Goal: Navigation & Orientation: Find specific page/section

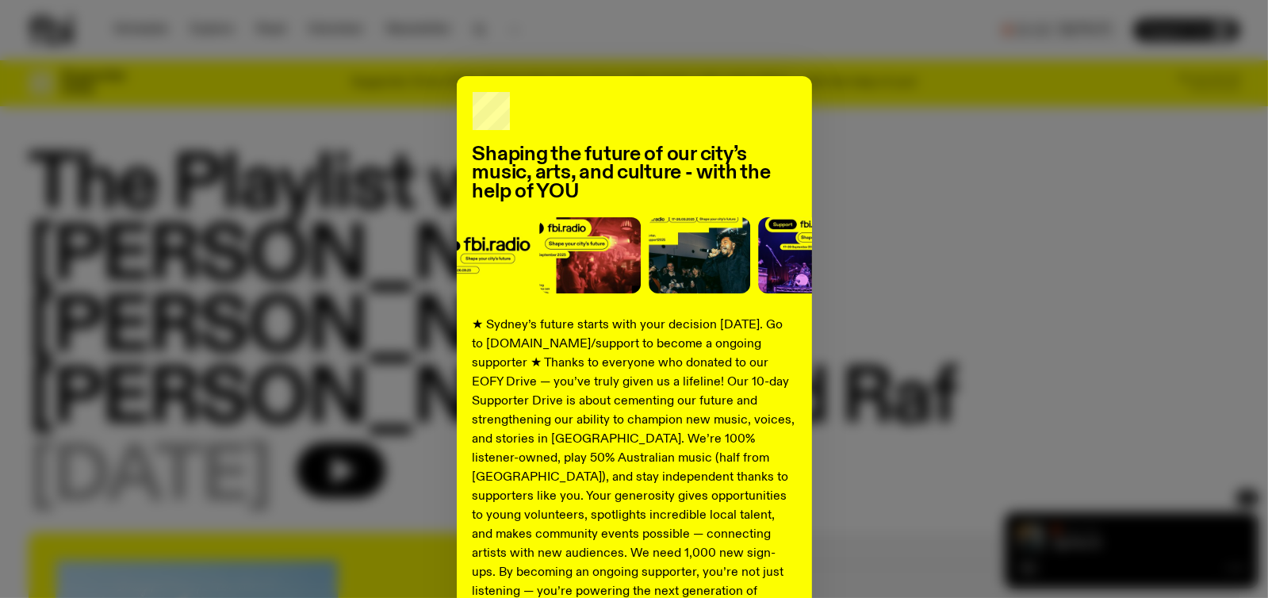
click at [988, 308] on div "Shaping the future of our city’s music, arts, and culture - with the help of YO…" at bounding box center [634, 402] width 1211 height 652
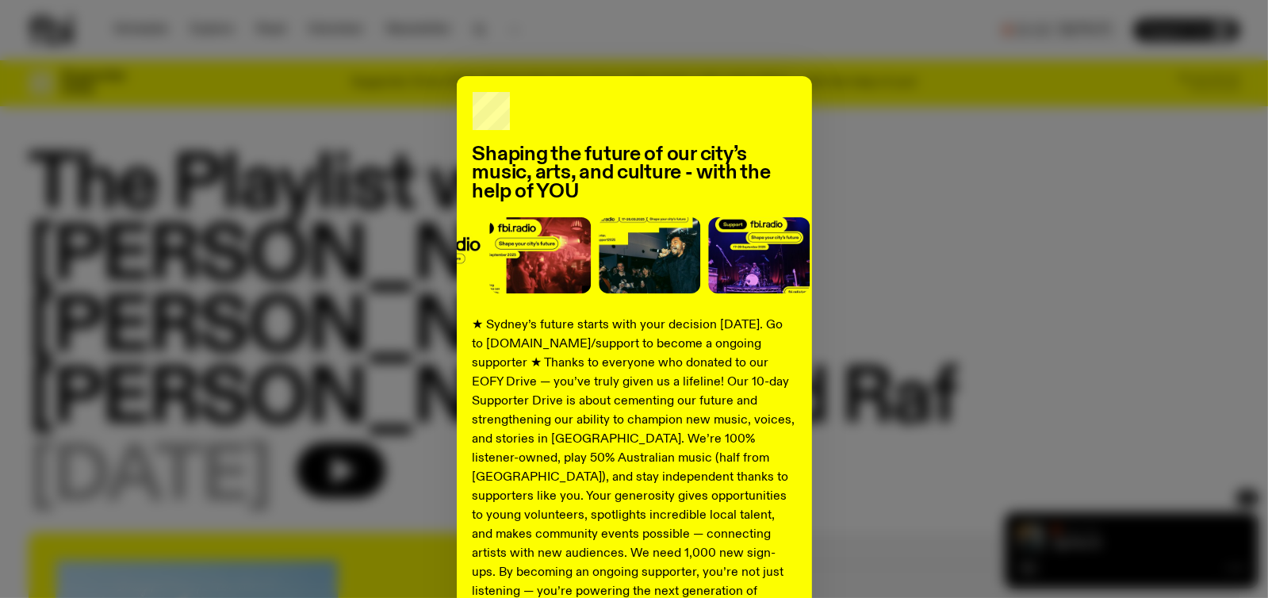
click at [844, 151] on div "Shaping the future of our city’s music, arts, and culture - with the help of YO…" at bounding box center [634, 402] width 1211 height 652
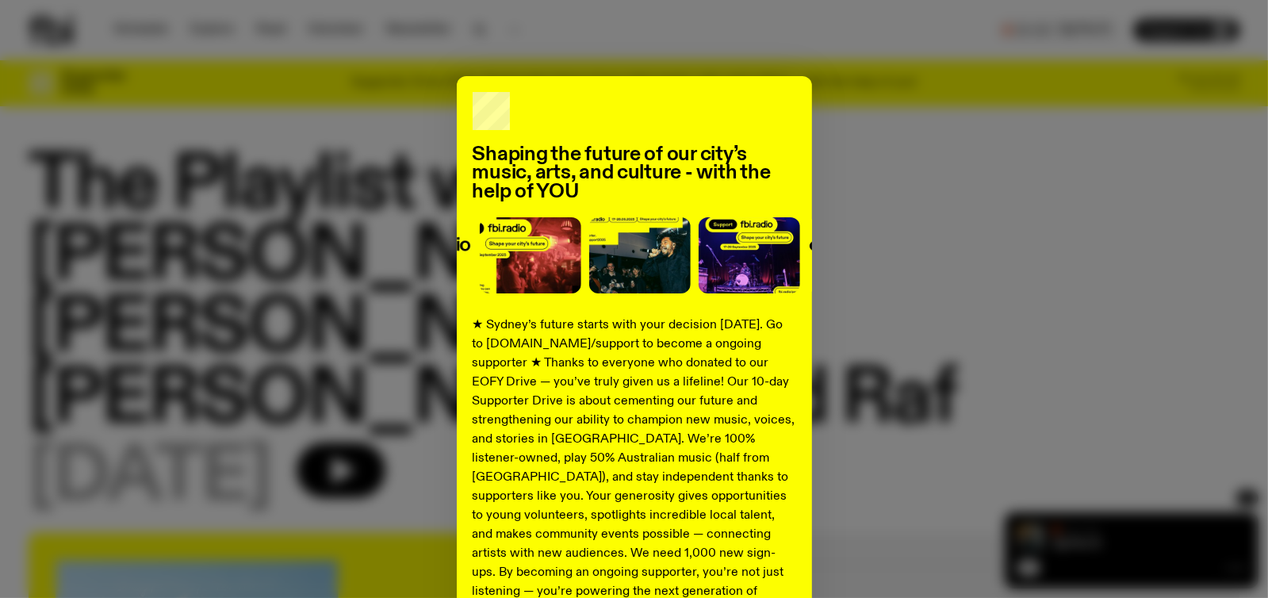
click at [737, 126] on div "Shaping the future of our city’s music, arts, and culture - with the help of YO…" at bounding box center [634, 402] width 355 height 652
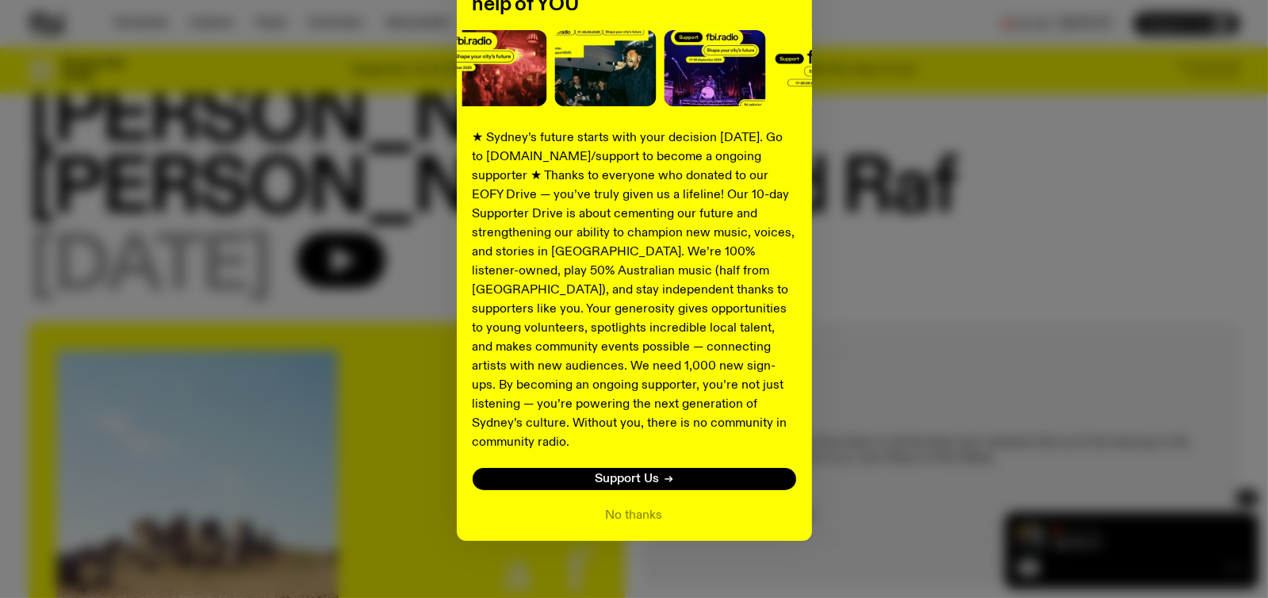
scroll to position [230, 0]
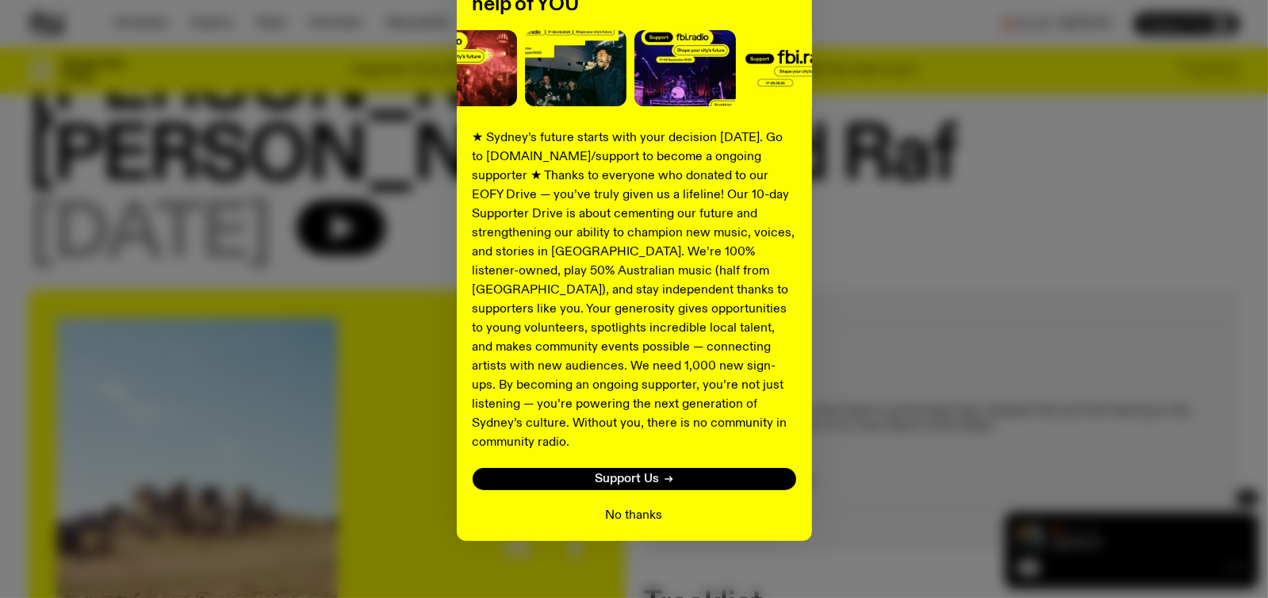
click at [609, 506] on button "No thanks" at bounding box center [634, 515] width 57 height 19
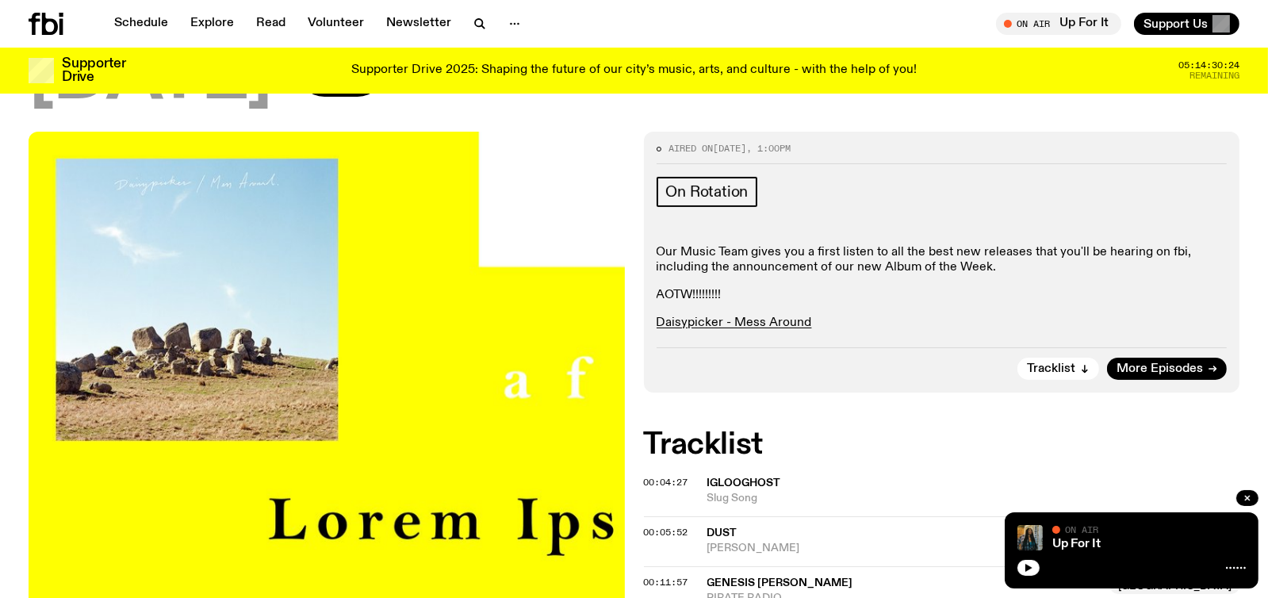
scroll to position [71, 0]
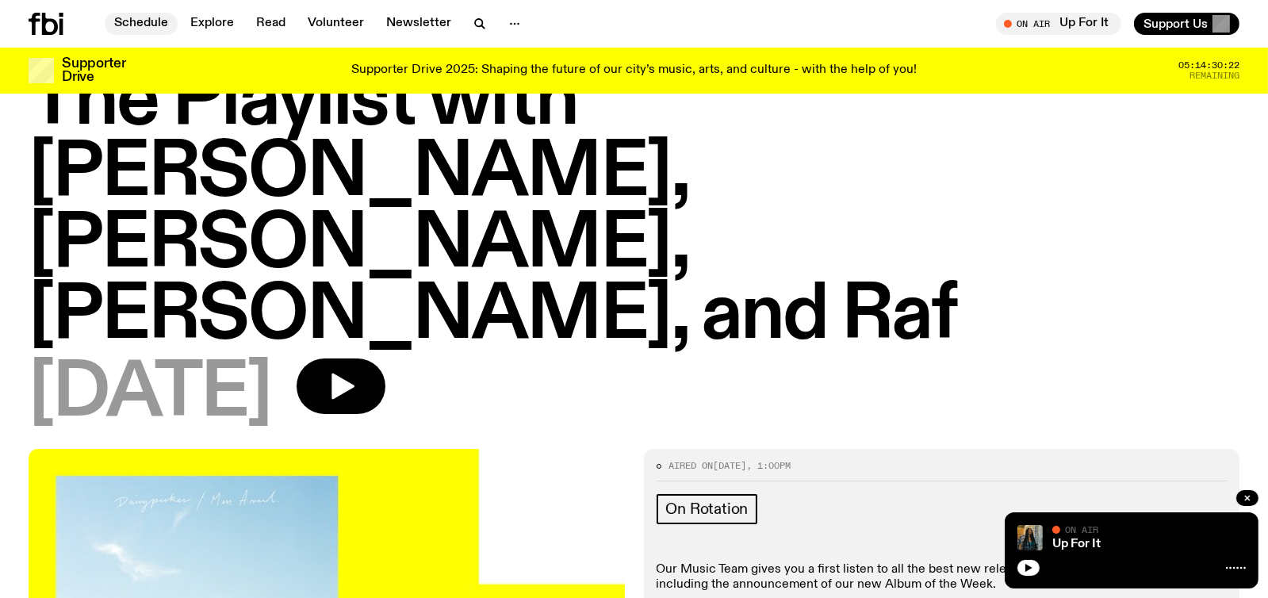
click at [158, 21] on link "Schedule" at bounding box center [141, 24] width 73 height 22
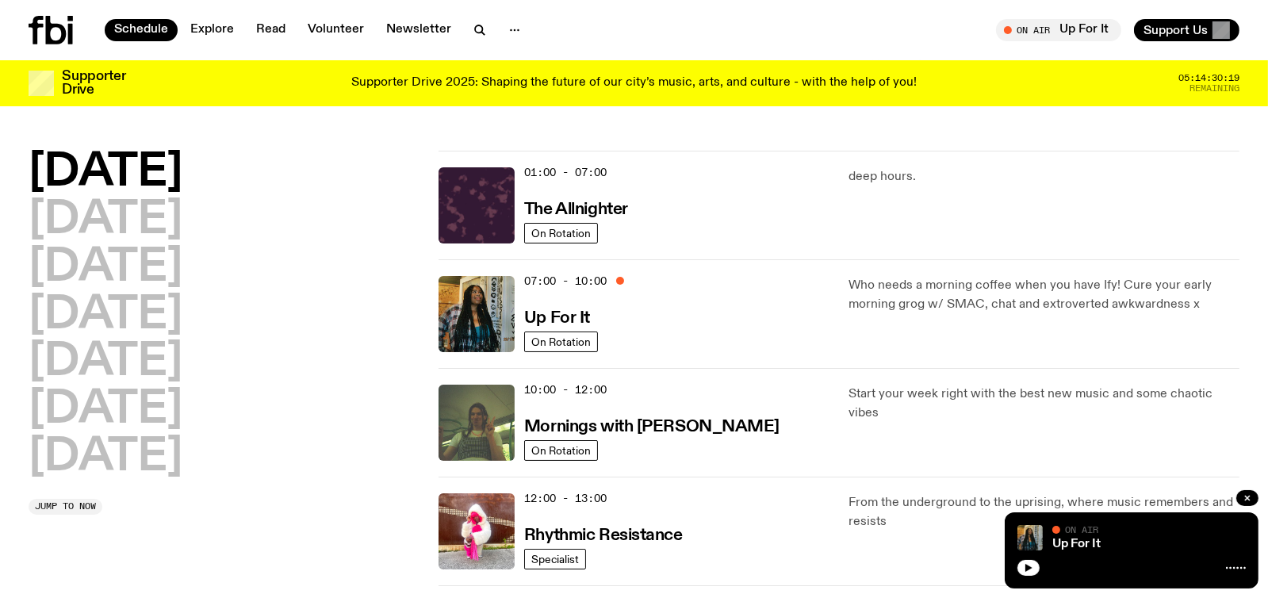
click at [105, 171] on h2 "[DATE]" at bounding box center [106, 173] width 154 height 44
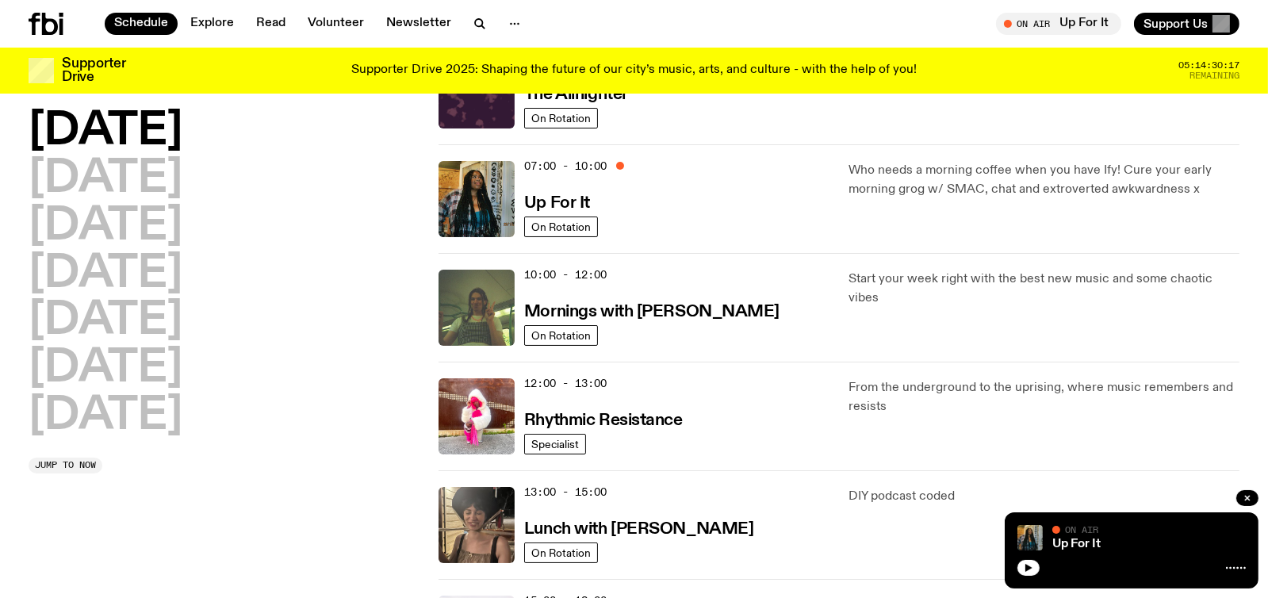
scroll to position [75, 0]
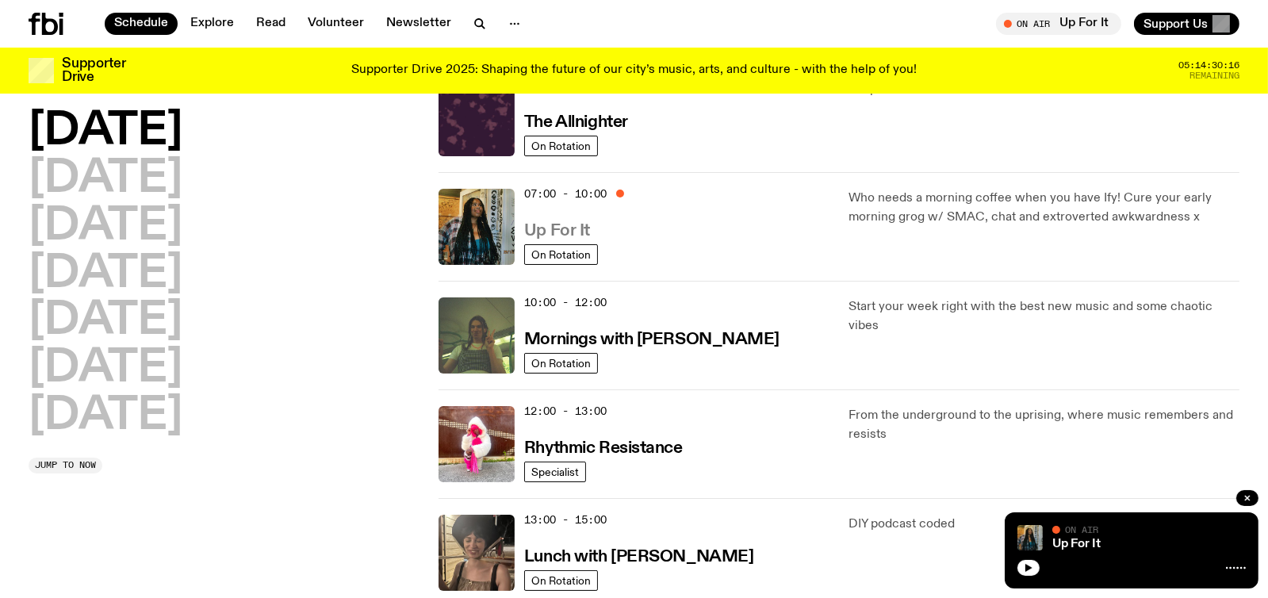
click at [565, 223] on h3 "Up For It" at bounding box center [557, 231] width 66 height 17
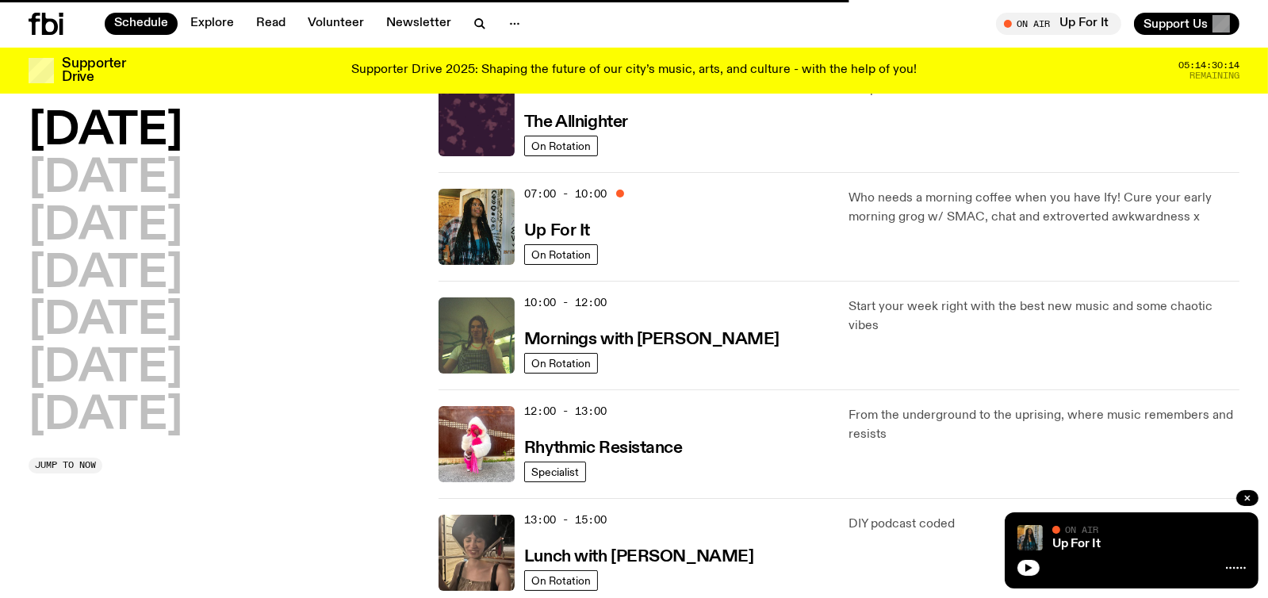
click at [864, 206] on p "Who needs a morning coffee when you have Ify! Cure your early morning grog w/ S…" at bounding box center [1044, 208] width 391 height 38
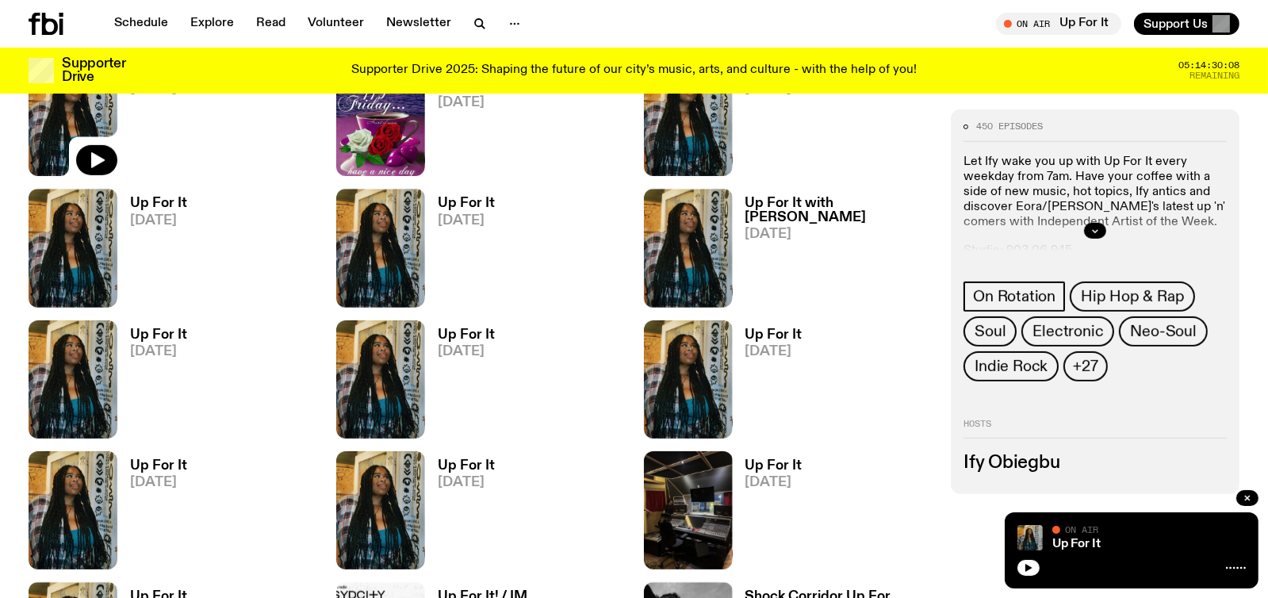
scroll to position [782, 0]
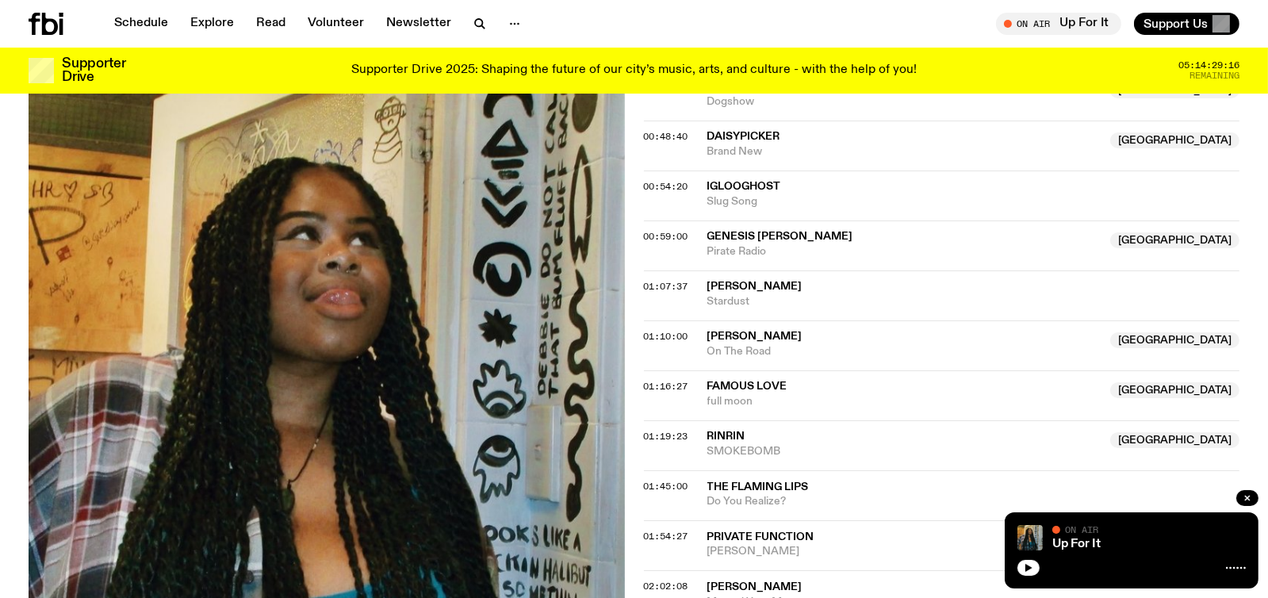
scroll to position [1022, 0]
